Goal: Navigation & Orientation: Find specific page/section

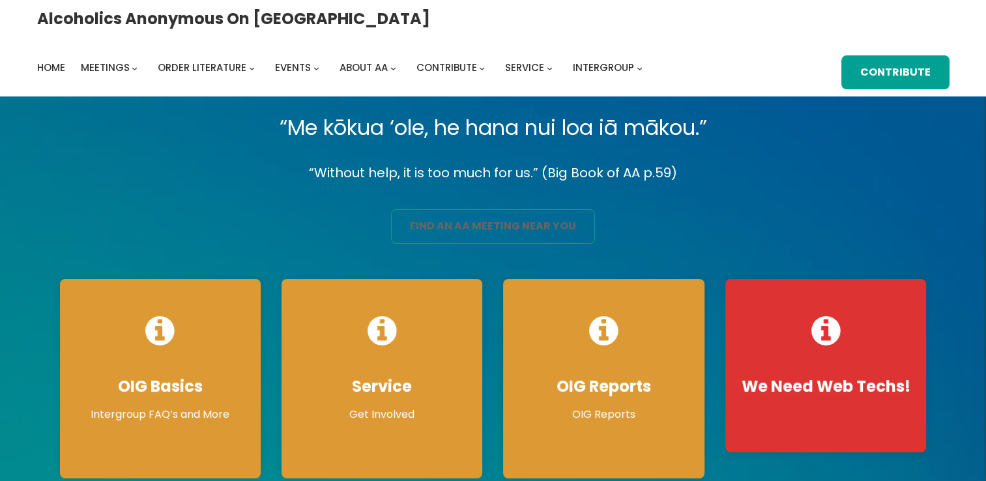
click at [459, 231] on link "find an aa meeting near you" at bounding box center [493, 226] width 204 height 35
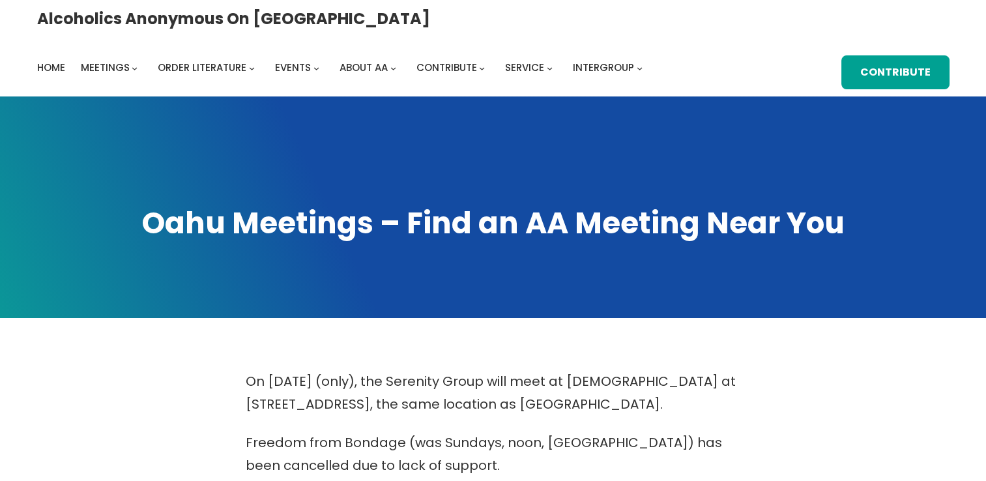
scroll to position [421, 0]
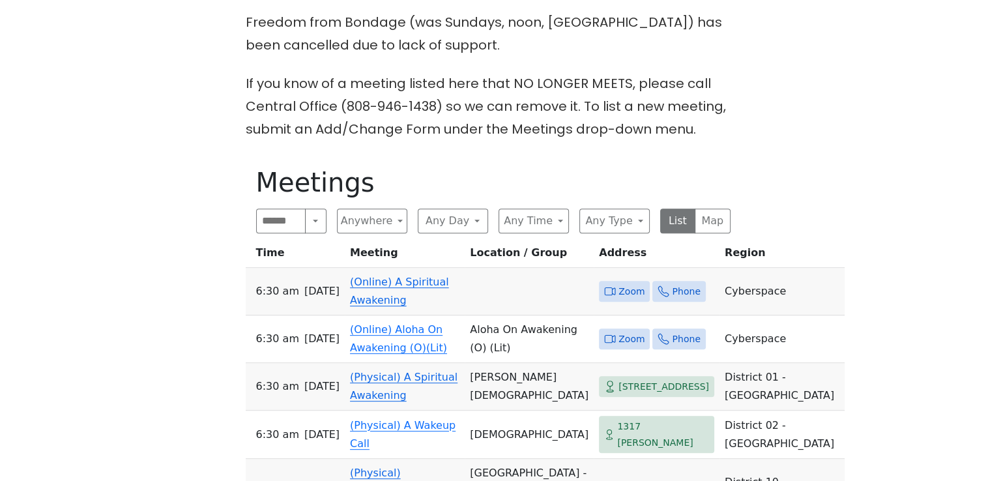
click at [619, 284] on span "Zoom" at bounding box center [632, 292] width 26 height 16
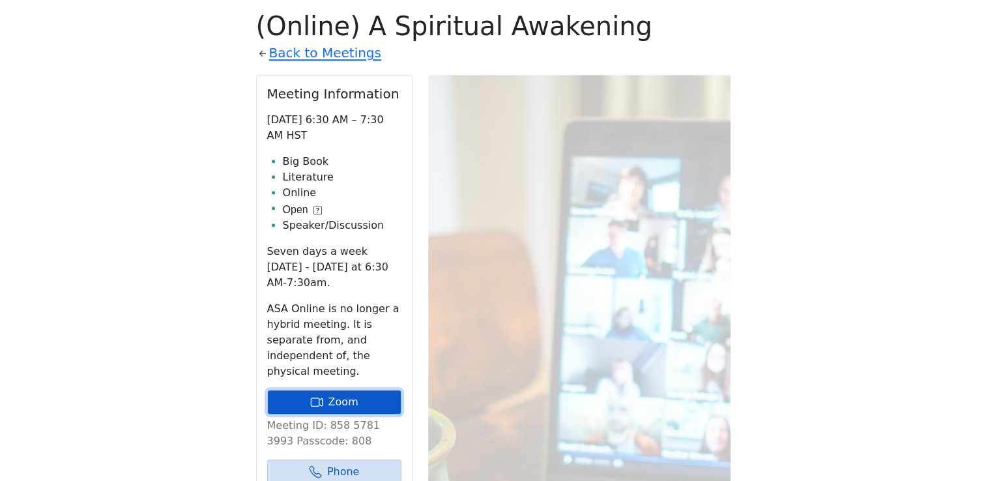
click at [327, 390] on link "Zoom" at bounding box center [334, 402] width 134 height 25
